Goal: Task Accomplishment & Management: Use online tool/utility

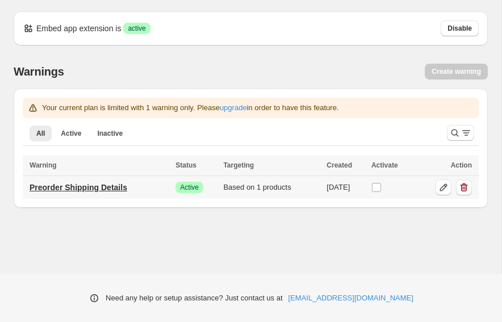
click at [114, 190] on p "Preorder Shipping Details" at bounding box center [79, 187] width 98 height 11
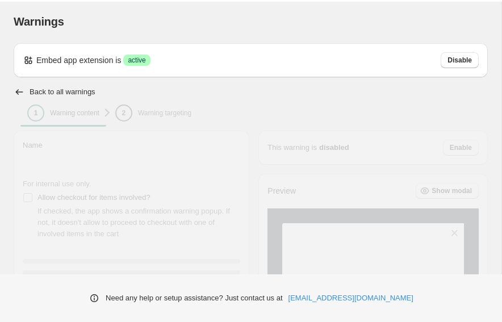
type input "**********"
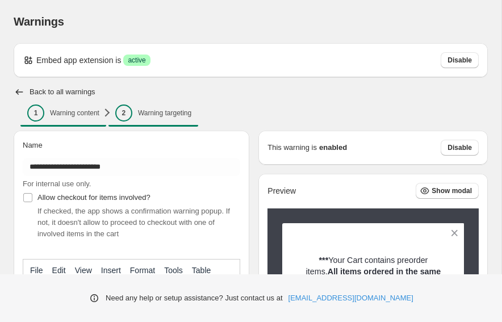
click at [178, 117] on p "Warning targeting" at bounding box center [164, 112] width 53 height 9
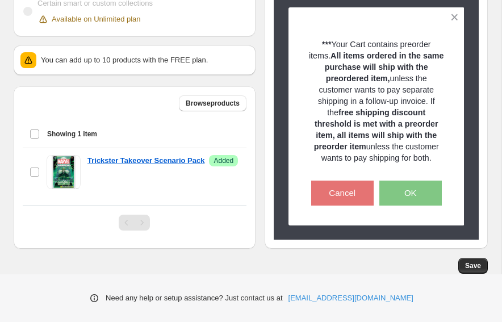
scroll to position [407, 0]
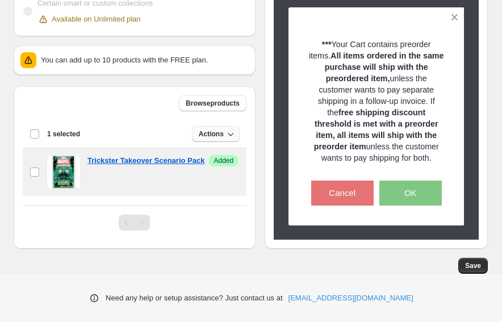
click at [221, 139] on span "Actions" at bounding box center [211, 133] width 25 height 9
click at [223, 175] on span "Remove" at bounding box center [218, 180] width 27 height 11
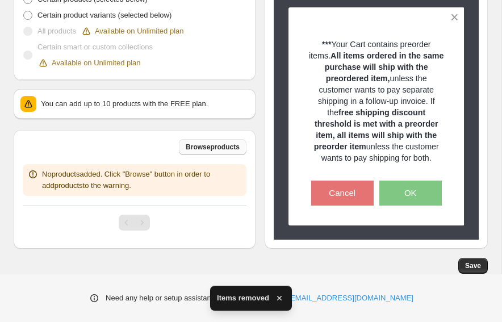
scroll to position [373, 0]
click at [209, 145] on span "Browse products" at bounding box center [213, 146] width 54 height 9
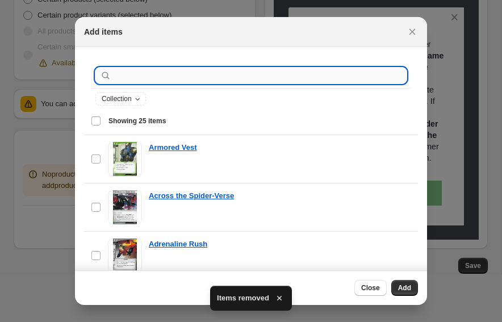
click at [143, 74] on input ":r1a:" at bounding box center [260, 76] width 293 height 16
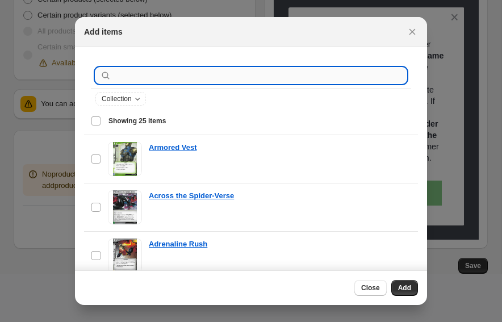
click at [143, 74] on input ":r1a:" at bounding box center [260, 76] width 293 height 16
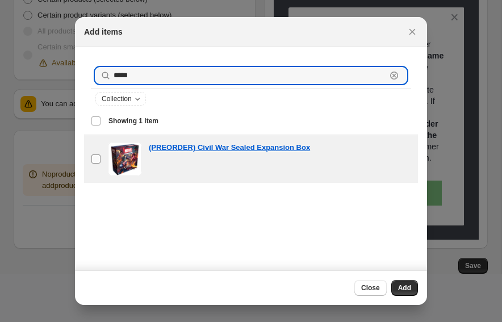
type input "*****"
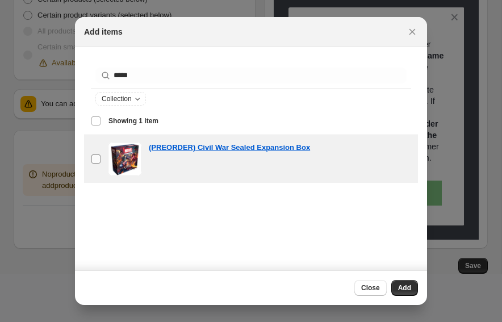
click at [91, 160] on span ":r1a:" at bounding box center [96, 159] width 10 height 10
click at [404, 288] on span "Add" at bounding box center [404, 287] width 13 height 9
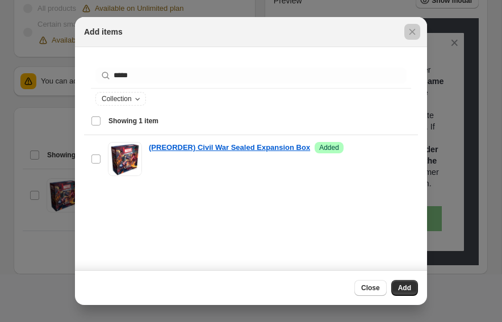
click at [52, 278] on div at bounding box center [251, 161] width 502 height 322
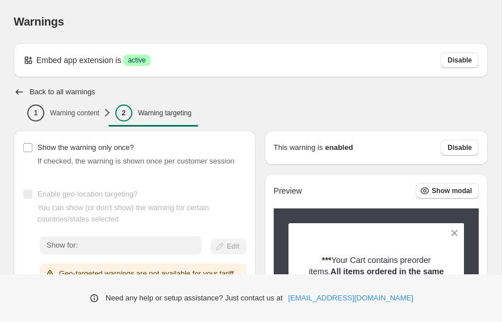
scroll to position [0, 0]
